Goal: Check status: Check status

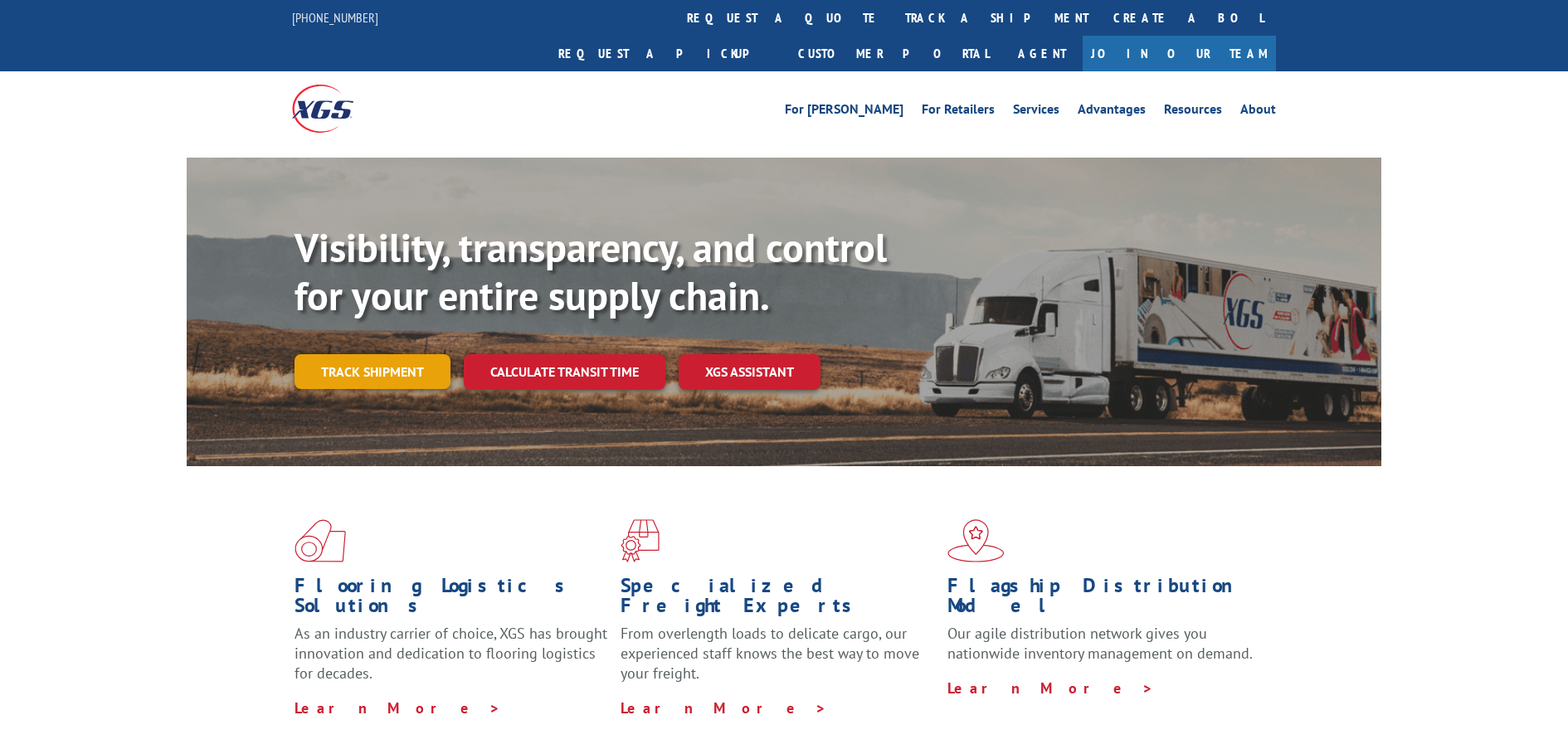
click at [389, 355] on link "Track shipment" at bounding box center [372, 372] width 156 height 35
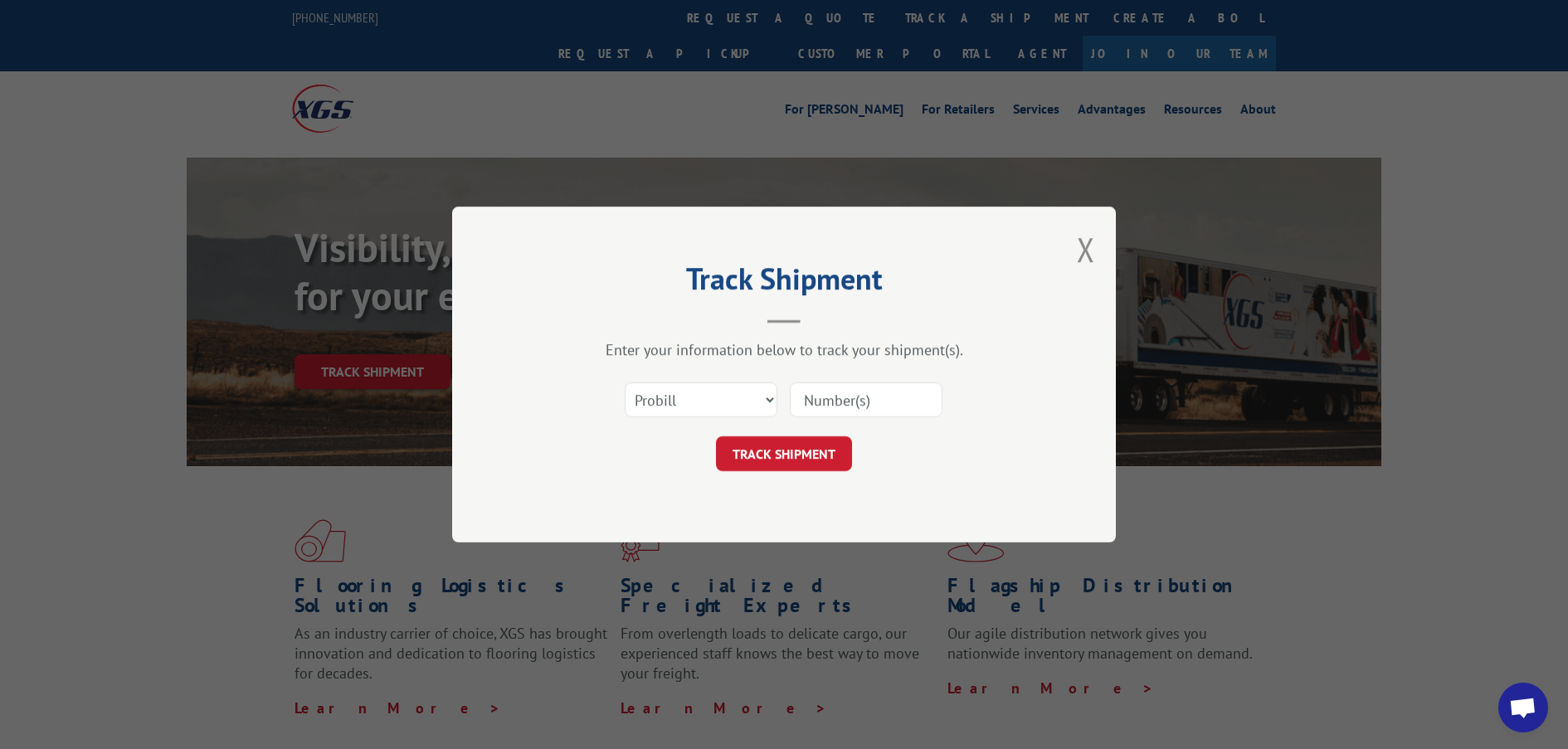
click at [836, 394] on input at bounding box center [865, 400] width 152 height 35
paste input "17496564"
type input "17496564"
click at [790, 452] on button "TRACK SHIPMENT" at bounding box center [783, 453] width 136 height 35
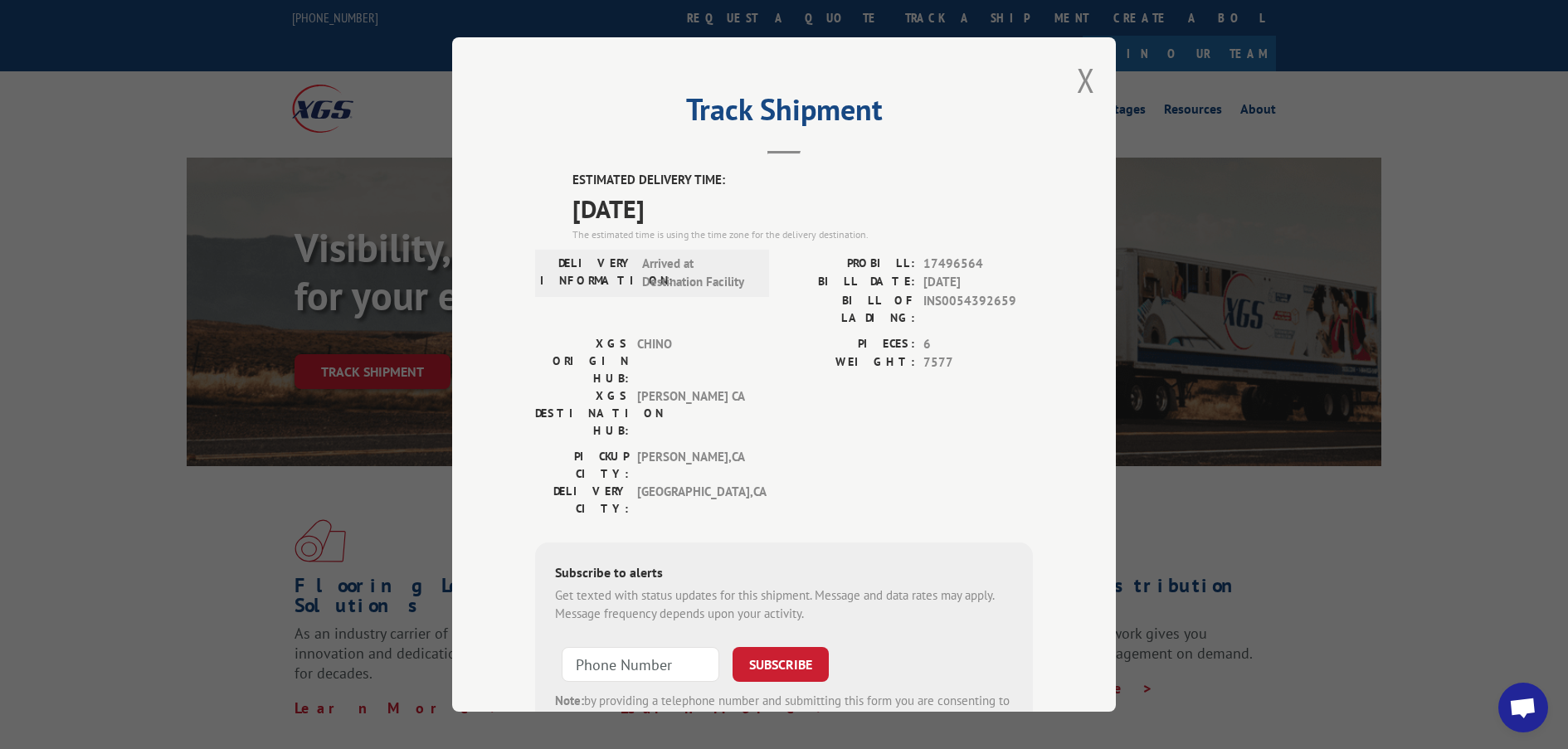
click at [1401, 533] on div "Track Shipment ESTIMATED DELIVERY TIME: [DATE] The estimated time is using the …" at bounding box center [784, 374] width 1568 height 749
click at [1526, 706] on span "Open chat" at bounding box center [1523, 708] width 28 height 23
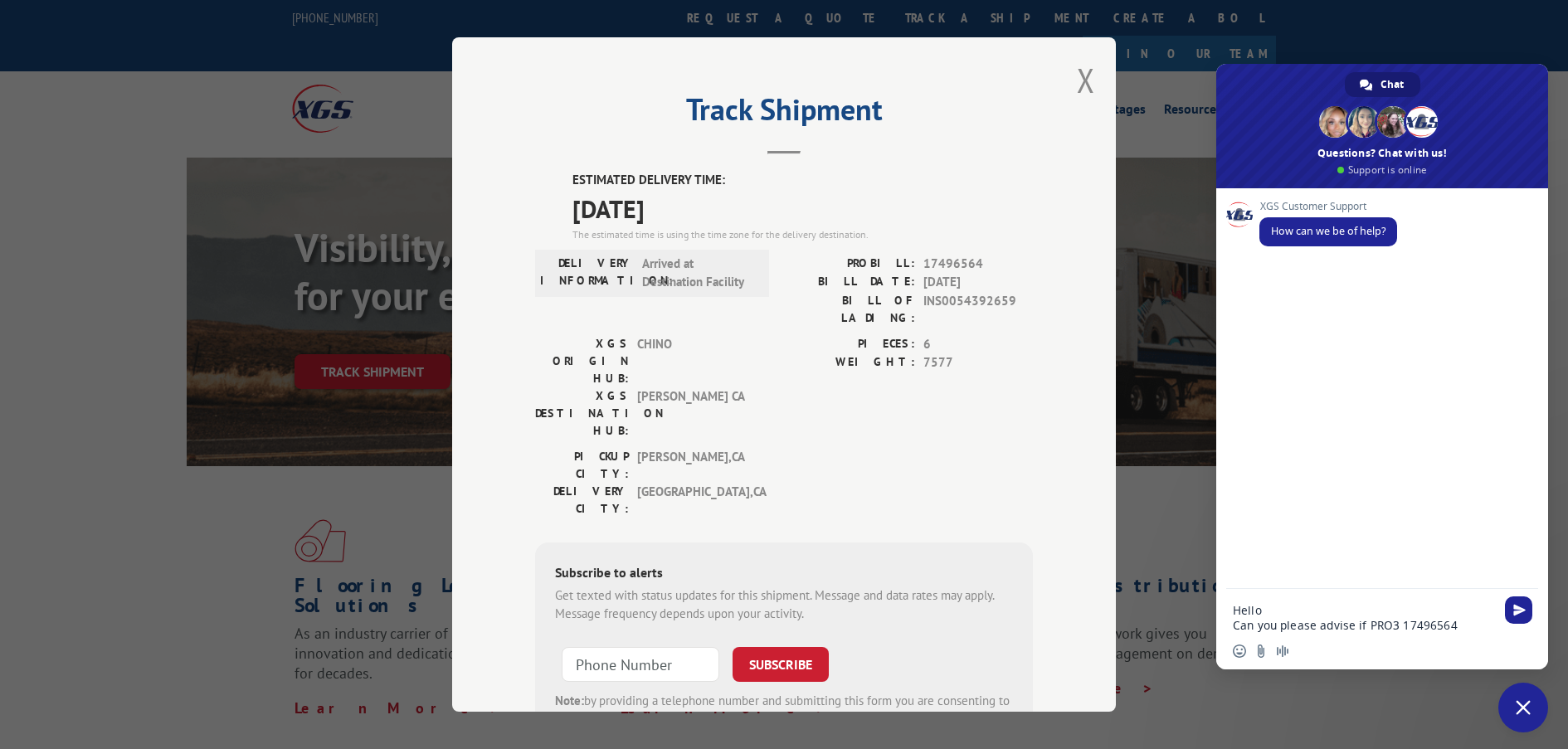
click at [1391, 619] on textarea "Hello Can you please advise if PRO3 17496564" at bounding box center [1364, 618] width 262 height 30
click at [1488, 623] on textarea "Hello Can you please advise if PRO# 17496564" at bounding box center [1364, 618] width 262 height 30
drag, startPoint x: 1236, startPoint y: 612, endPoint x: 1436, endPoint y: 670, distance: 208.2
click at [1329, 604] on textarea "Hello Can you please advise if PRO# 17496564 has already been delivered." at bounding box center [1364, 610] width 262 height 45
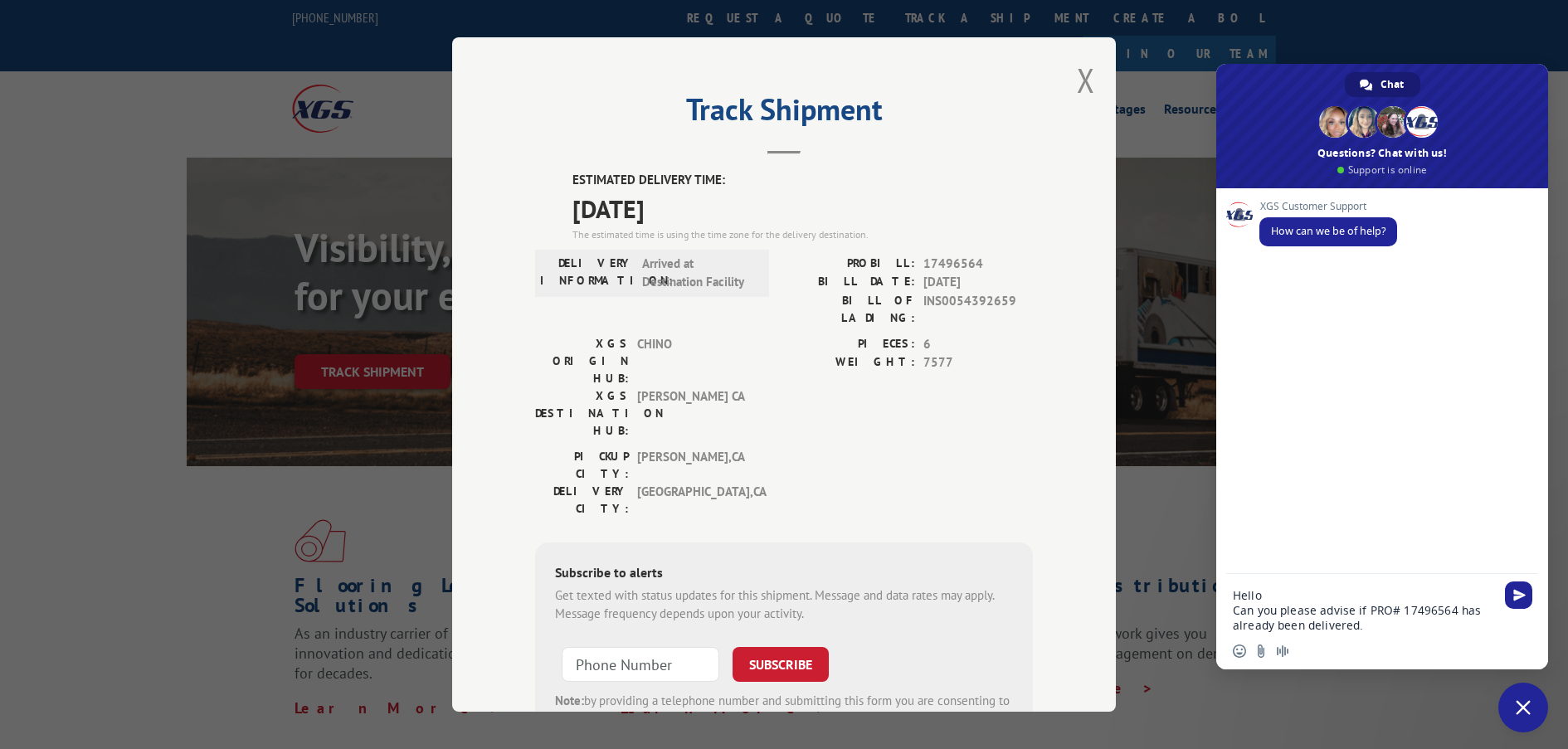
drag, startPoint x: 1234, startPoint y: 615, endPoint x: 1492, endPoint y: 659, distance: 261.7
click at [1492, 659] on div "Hello Can you please advise if PRO# 17496564 has already been delivered. Insert…" at bounding box center [1381, 622] width 332 height 95
type textarea "Hello"
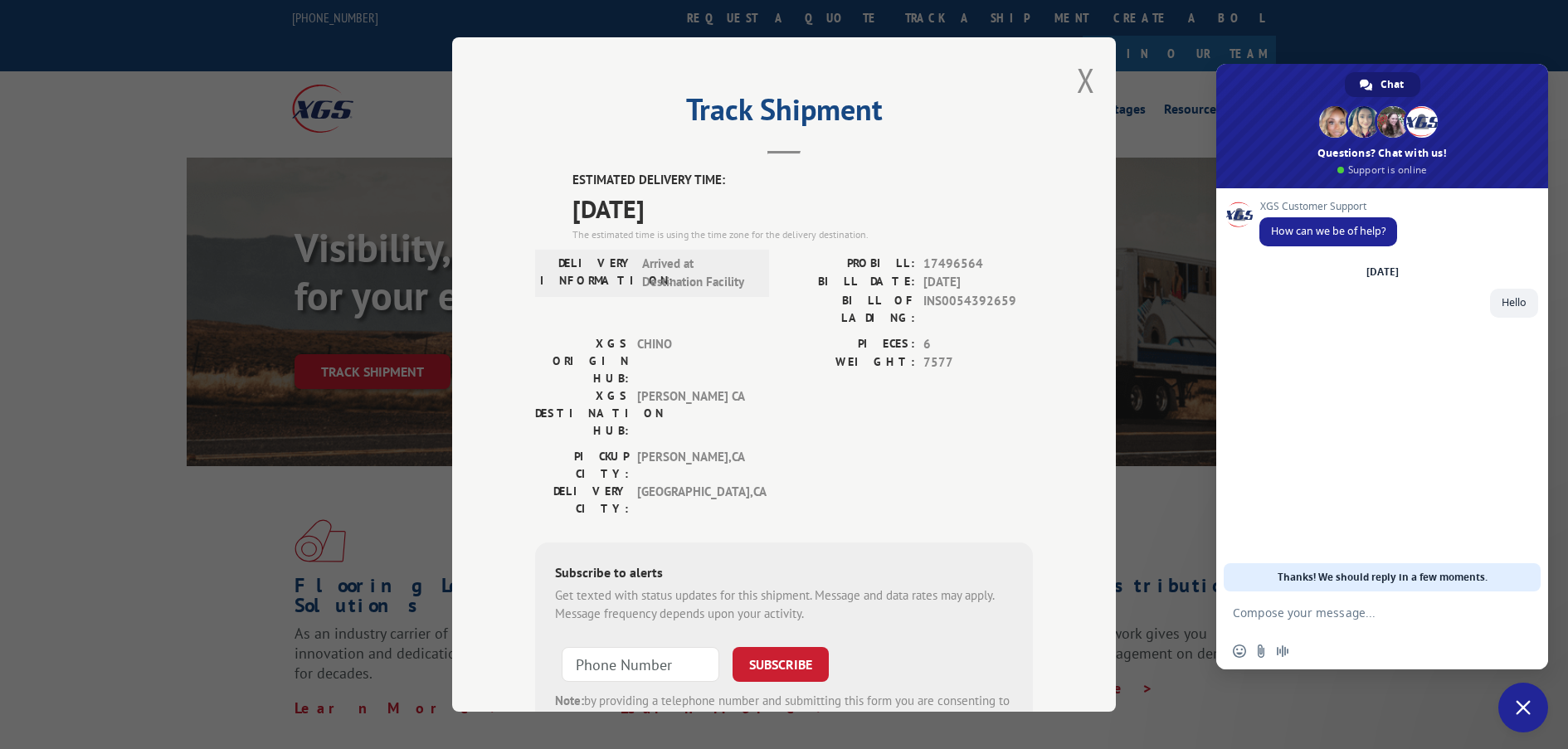
click at [1395, 449] on div "XGS Customer Support How can we be of help? [DATE] Hello Just now" at bounding box center [1381, 390] width 332 height 404
click at [166, 78] on div "Track Shipment ESTIMATED DELIVERY TIME: [DATE] The estimated time is using the …" at bounding box center [784, 374] width 1568 height 749
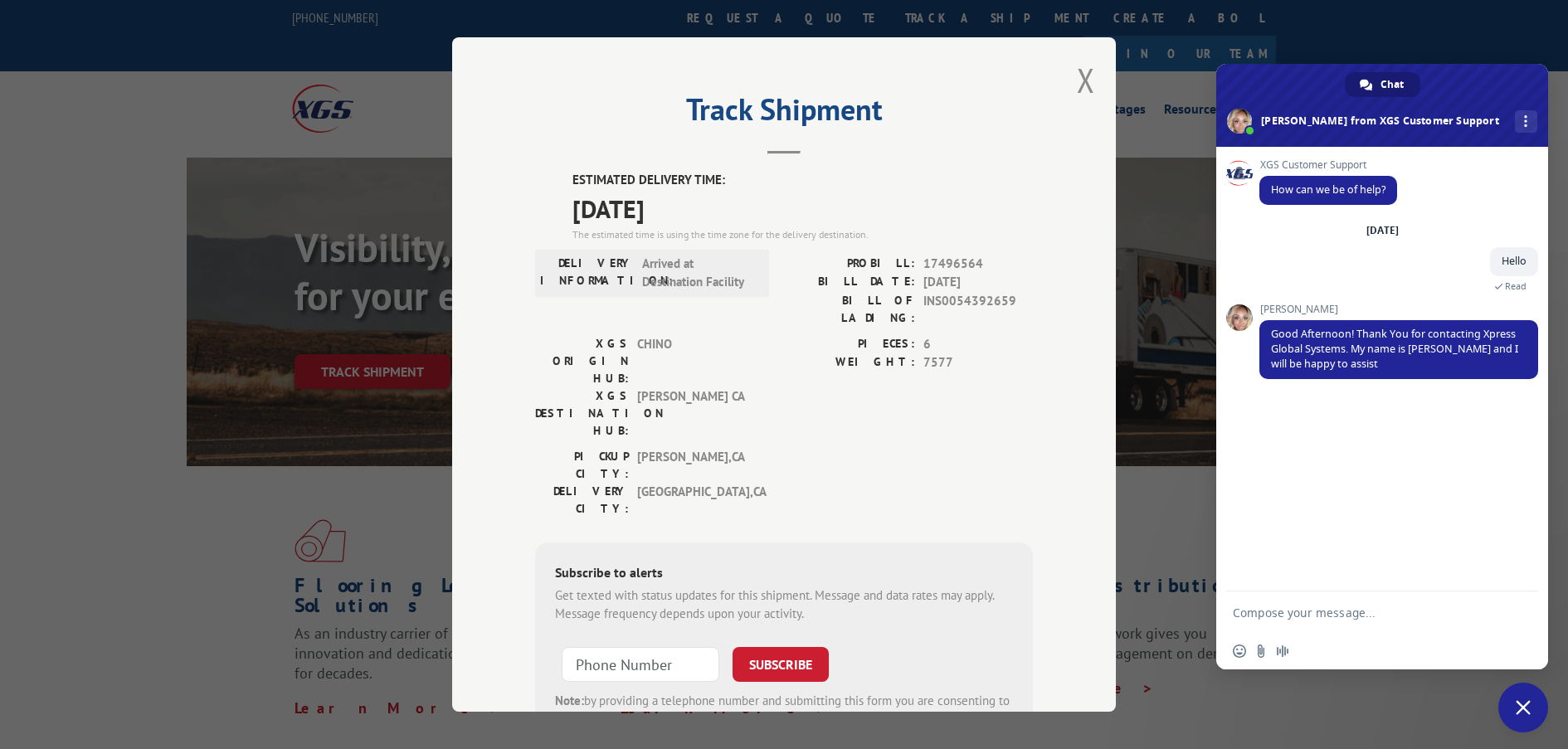
paste textarea "Can you please advise if PRO# 17496564 has already been delivered."
type textarea "Can you please advise if PRO# 17496564 has already been delivered."
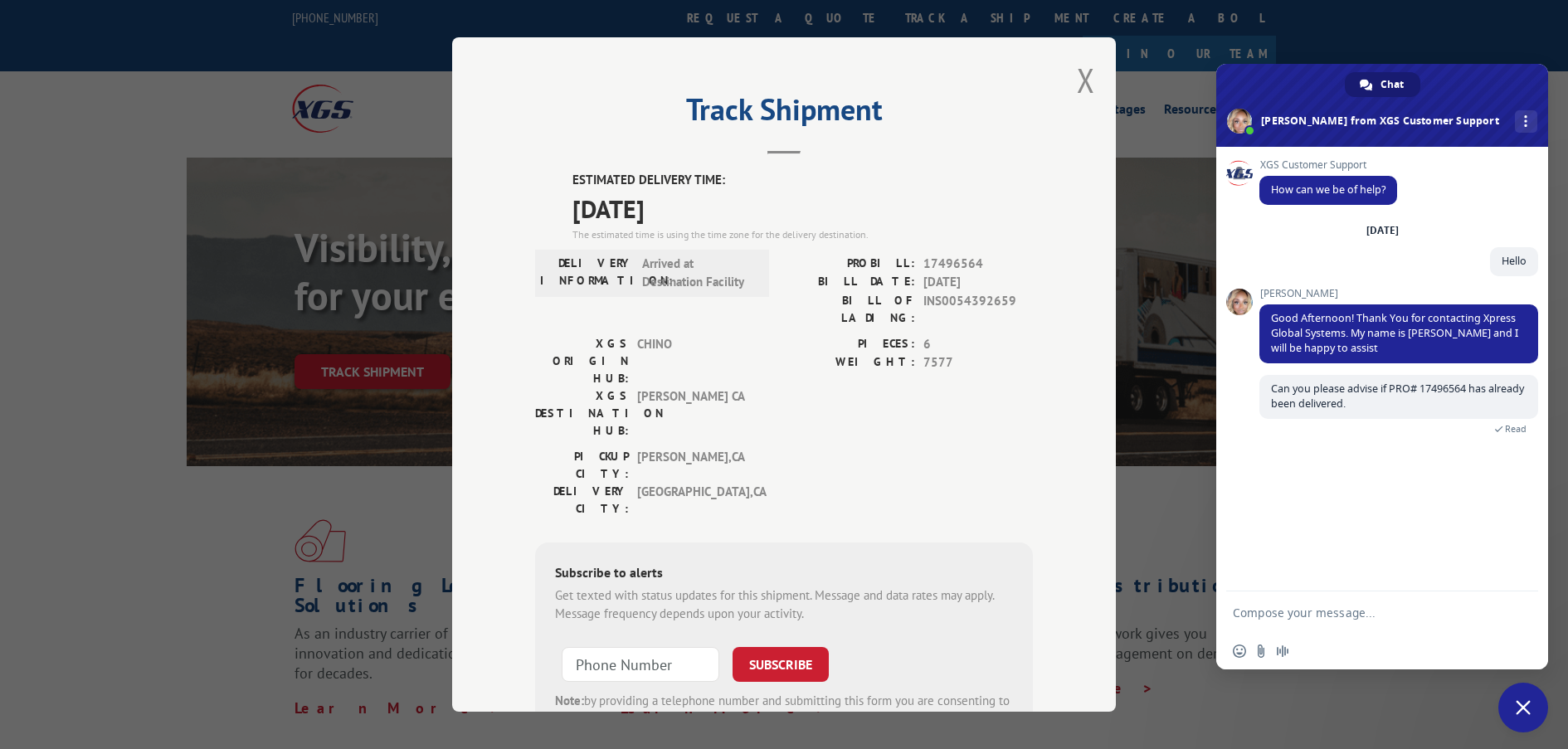
click at [1279, 493] on div "XGS Customer Support How can we be of help? [DATE] Hello 8 minutes ago [PERSON_…" at bounding box center [1381, 368] width 332 height 444
click at [1080, 82] on button "Close modal" at bounding box center [1086, 80] width 18 height 44
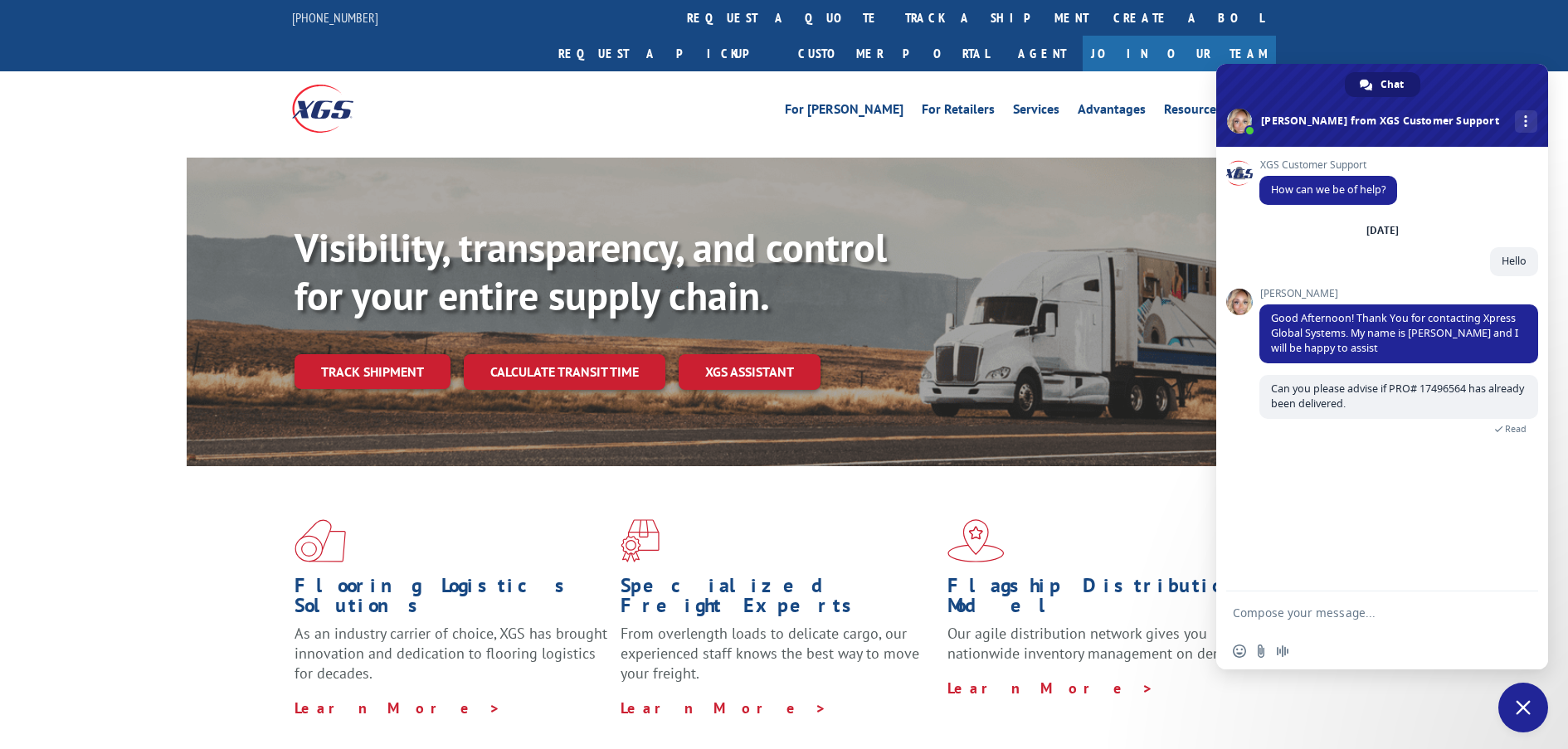
click at [886, 476] on div "Flooring Logistics Solutions As an industry carrier of choice, XGS has brought …" at bounding box center [783, 619] width 1194 height 305
click at [1284, 609] on textarea "Compose your message..." at bounding box center [1364, 613] width 262 height 15
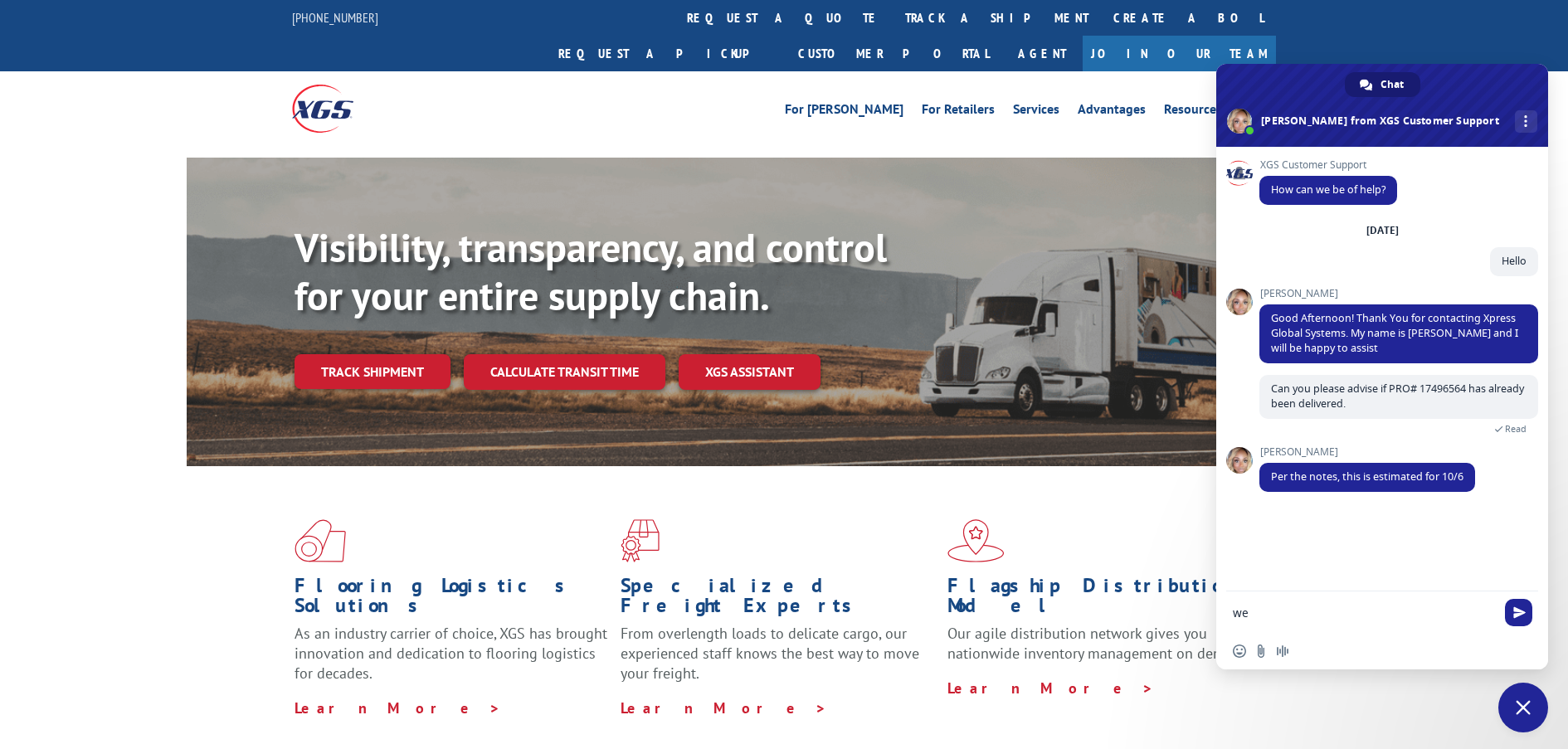
type textarea "w"
type textarea "Well noted, ty. have a great weekend"
click at [1300, 526] on div "Well noted, ty. have a great weekend Just now" at bounding box center [1398, 526] width 279 height 47
click at [1538, 715] on span "Close chat" at bounding box center [1523, 707] width 50 height 50
